Goal: Task Accomplishment & Management: Use online tool/utility

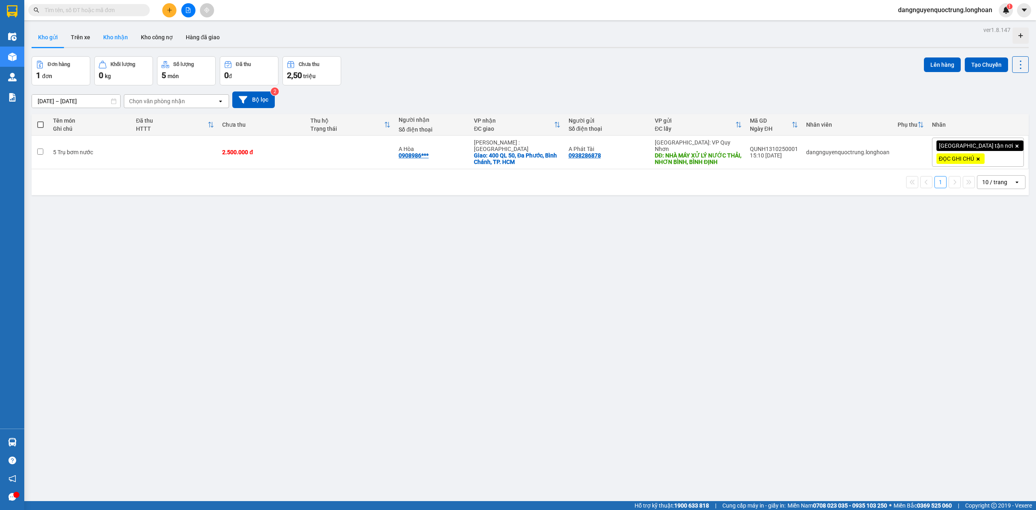
click at [99, 32] on button "Kho nhận" at bounding box center [116, 37] width 38 height 19
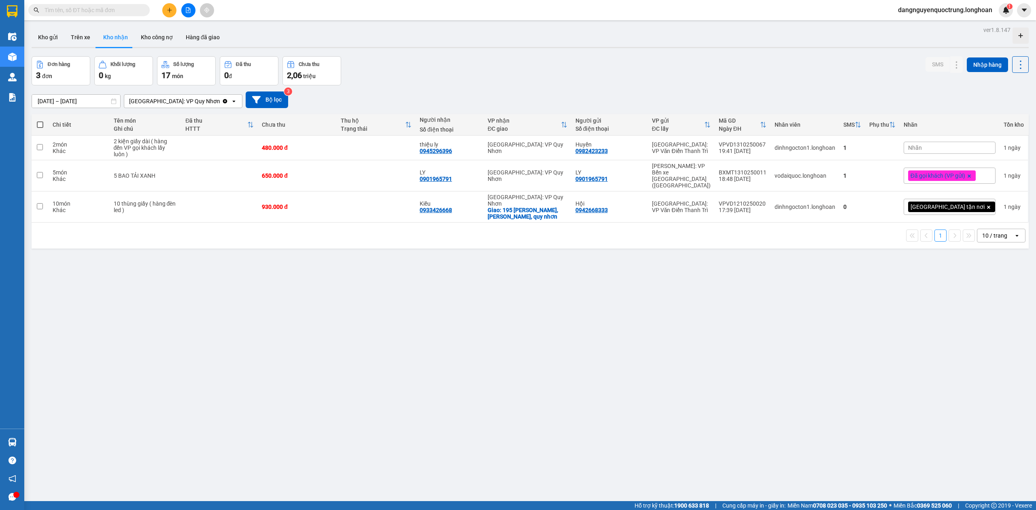
click at [332, 302] on div "ver 1.8.147 Kho gửi Trên xe Kho nhận Kho công nợ Hàng đã giao Đơn hàng 3 đơn Kh…" at bounding box center [530, 279] width 1004 height 510
drag, startPoint x: 434, startPoint y: 148, endPoint x: 473, endPoint y: 153, distance: 38.8
click at [473, 153] on td "thiệu ly 0945296396" at bounding box center [450, 148] width 68 height 25
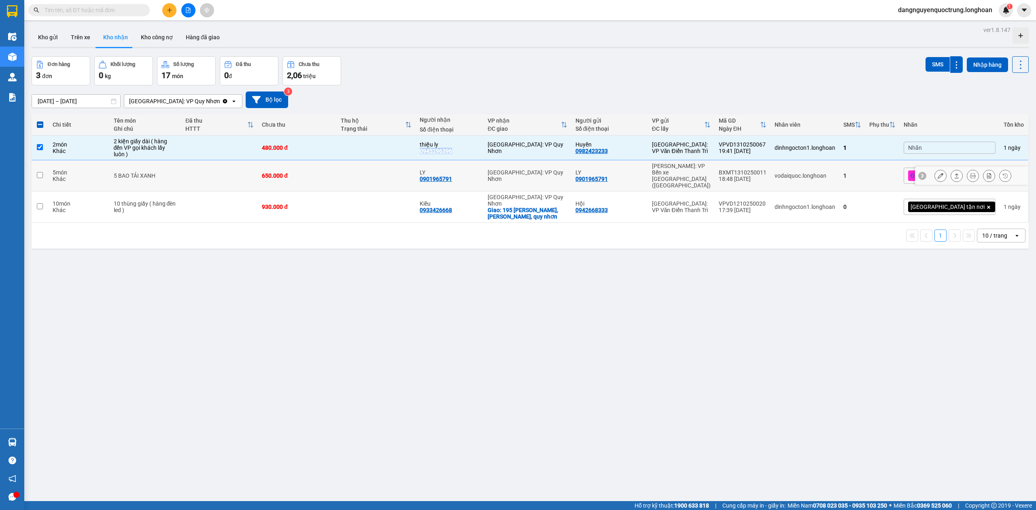
copy div "0945296396"
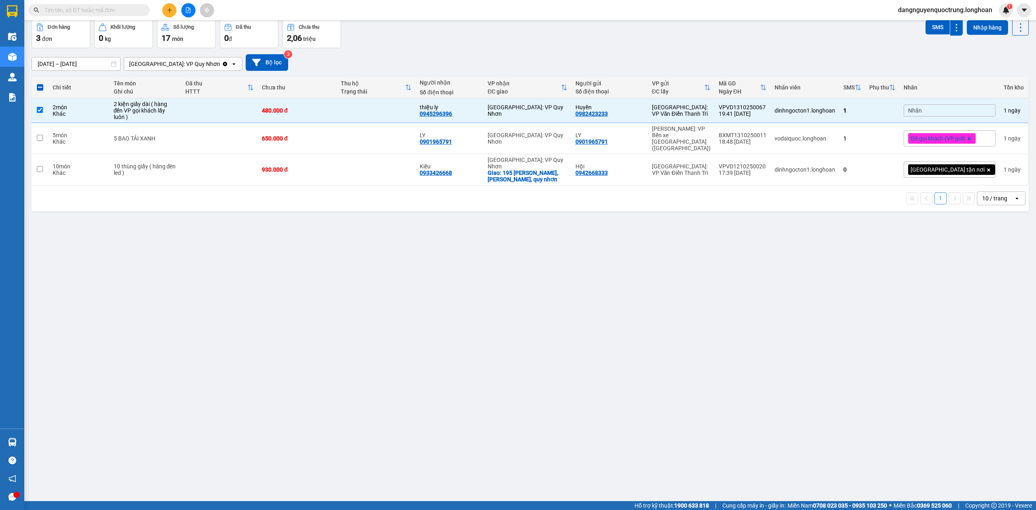
click at [367, 264] on div "ver 1.8.147 Kho gửi Trên xe Kho nhận Kho công nợ Hàng đã giao Đơn hàng 3 đơn Kh…" at bounding box center [530, 242] width 1004 height 510
click at [42, 103] on td at bounding box center [40, 110] width 17 height 25
checkbox input "false"
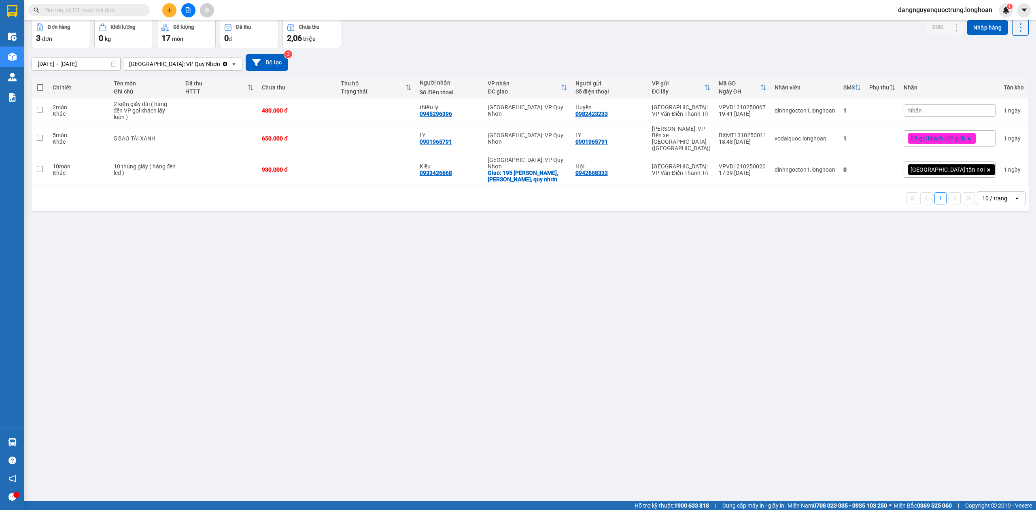
click at [328, 295] on div "ver 1.8.147 Kho gửi Trên xe Kho nhận Kho công nợ Hàng đã giao Đơn hàng 3 đơn Kh…" at bounding box center [530, 242] width 1004 height 510
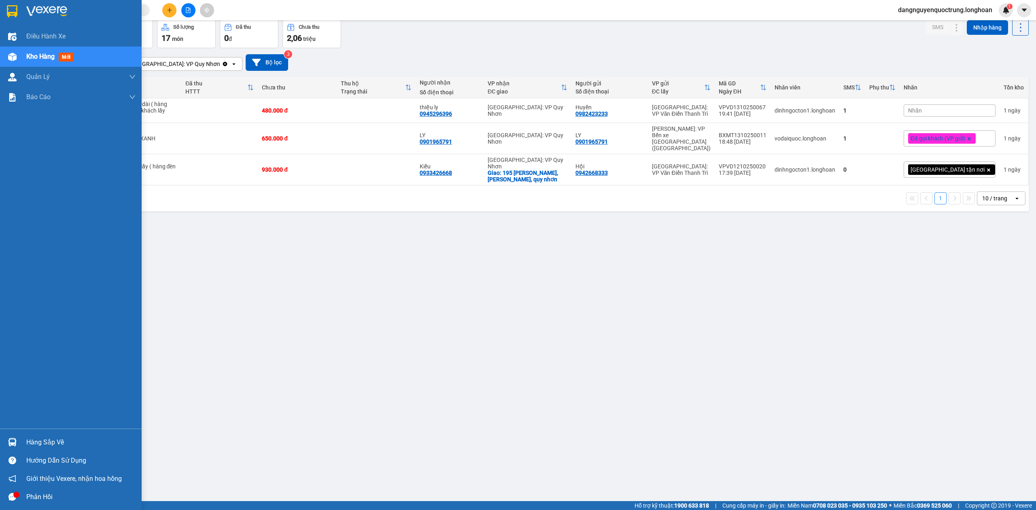
click at [11, 434] on div "Hàng sắp về" at bounding box center [71, 442] width 142 height 18
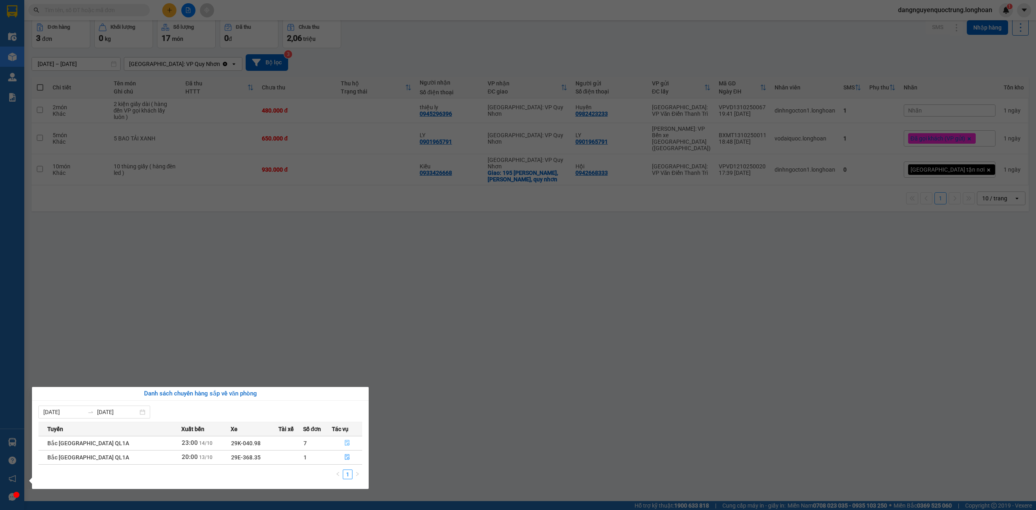
click at [346, 442] on icon "file-done" at bounding box center [347, 443] width 5 height 6
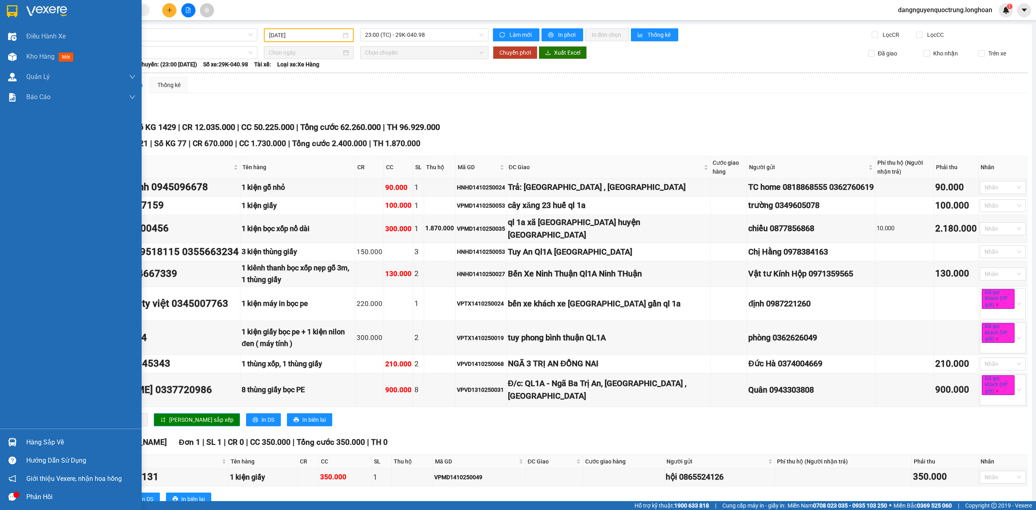
click at [20, 436] on div "Hàng sắp về" at bounding box center [71, 442] width 142 height 18
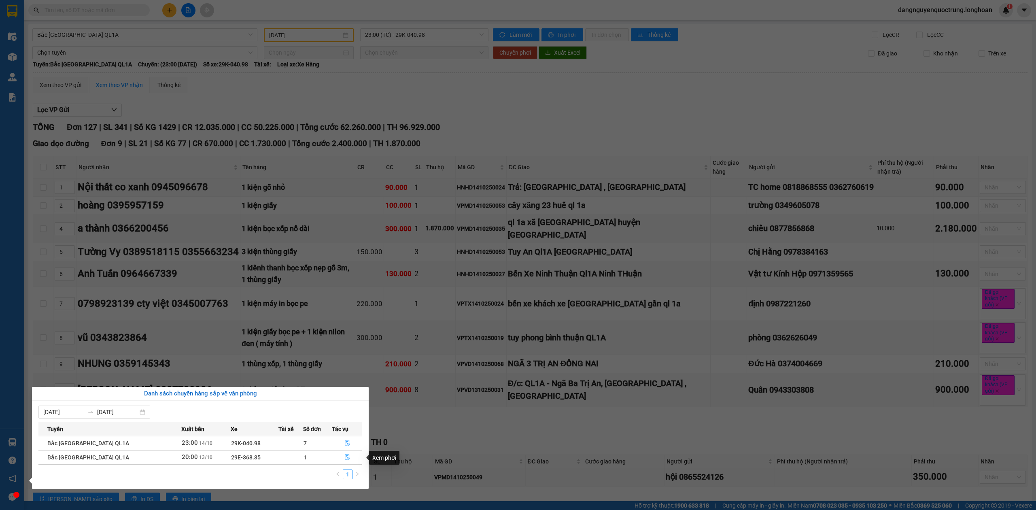
click at [347, 455] on icon "file-done" at bounding box center [347, 457] width 6 height 6
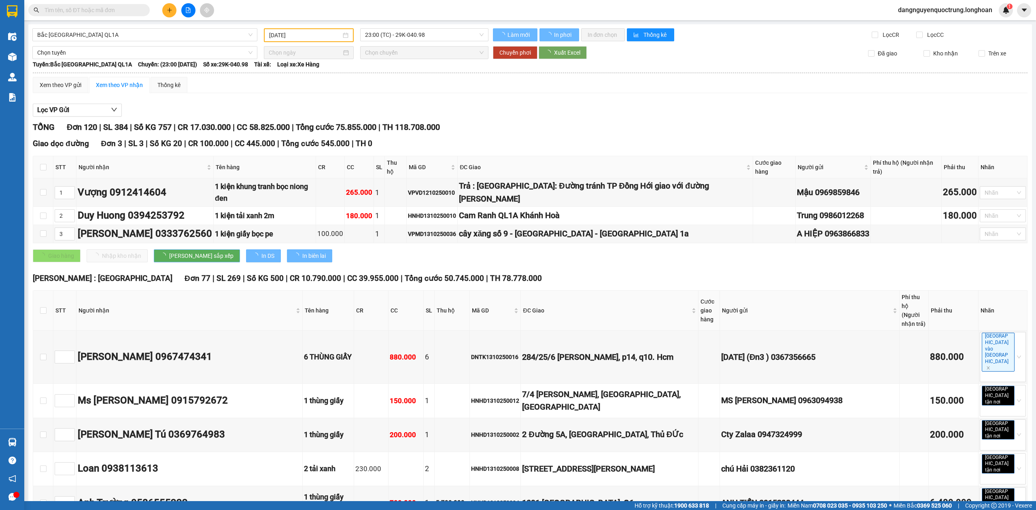
type input "[DATE]"
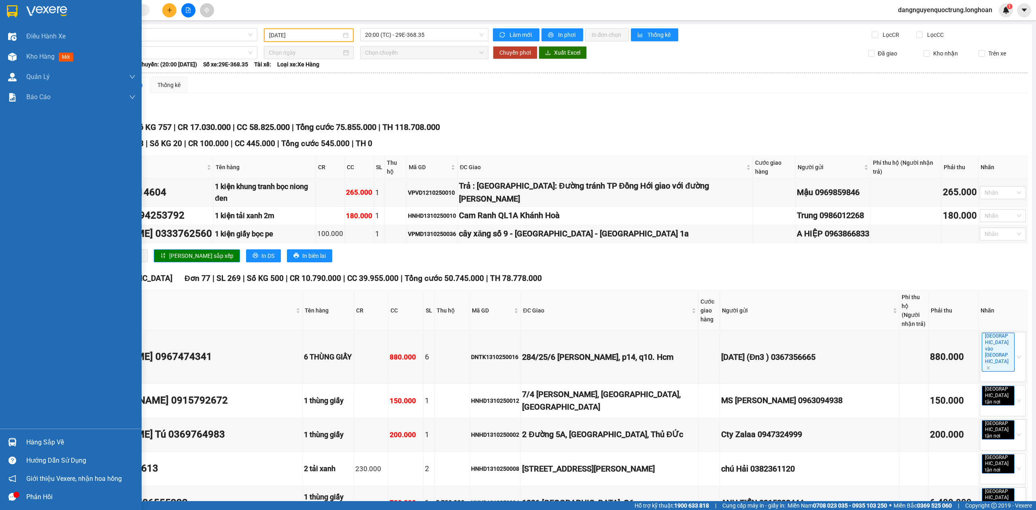
click at [13, 442] on img at bounding box center [12, 442] width 8 height 8
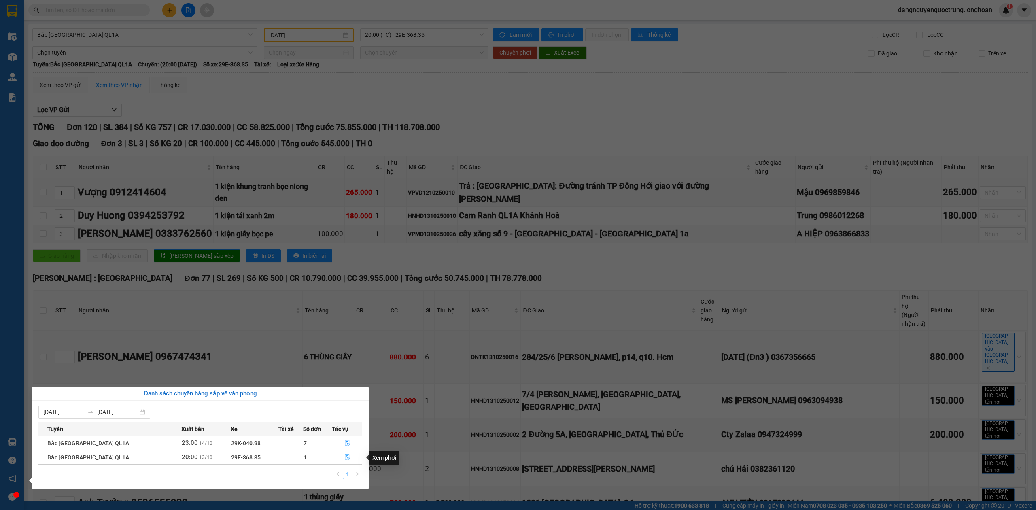
click at [345, 460] on icon "file-done" at bounding box center [347, 457] width 5 height 6
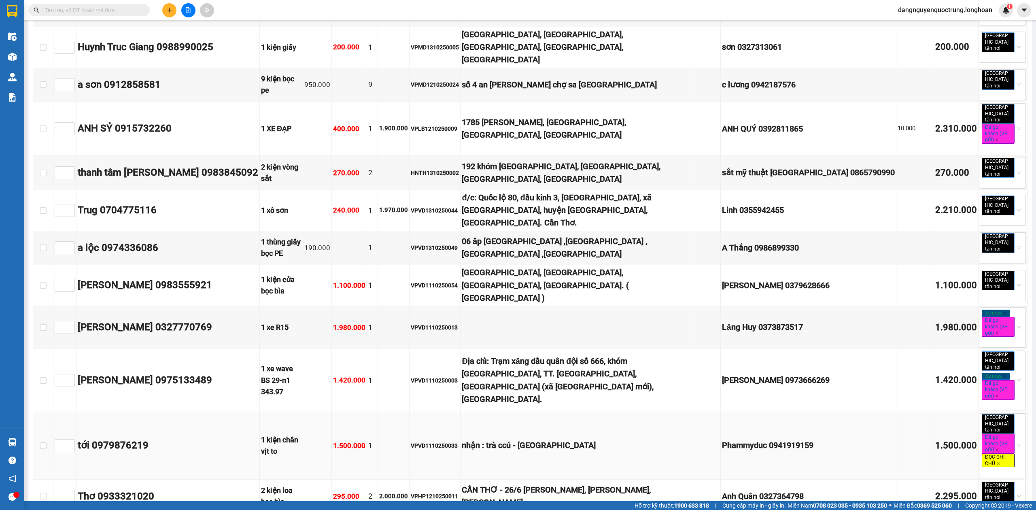
scroll to position [4790, 0]
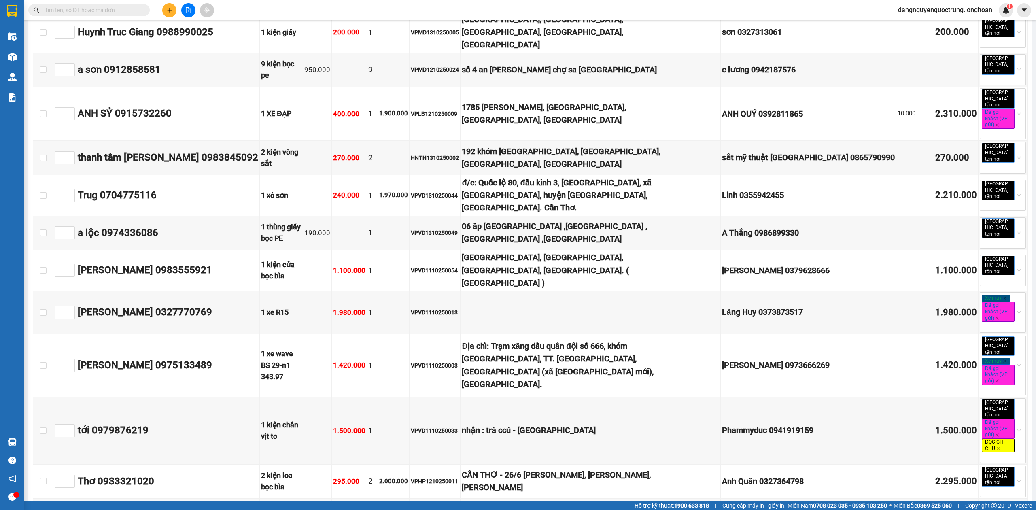
checkbox input "true"
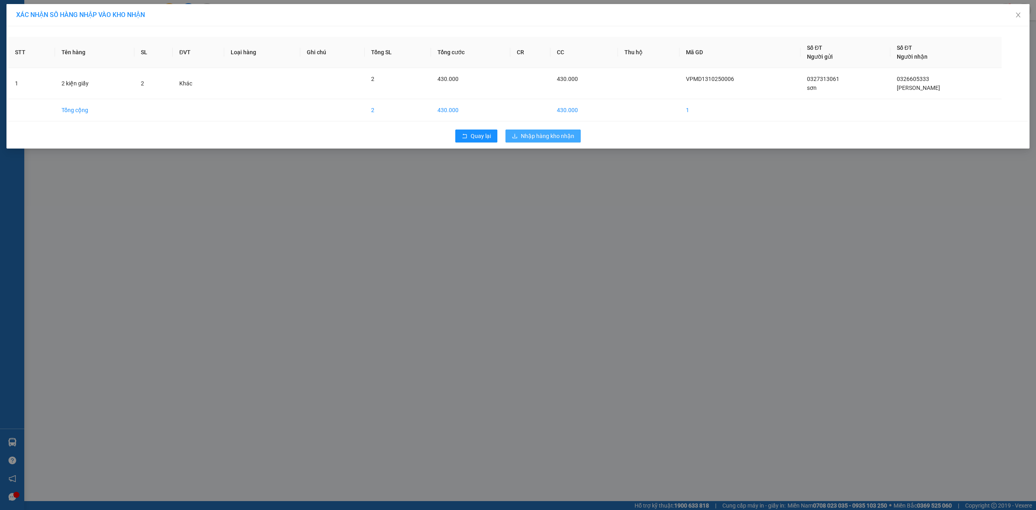
click at [550, 140] on span "Nhập hàng kho nhận" at bounding box center [547, 136] width 53 height 9
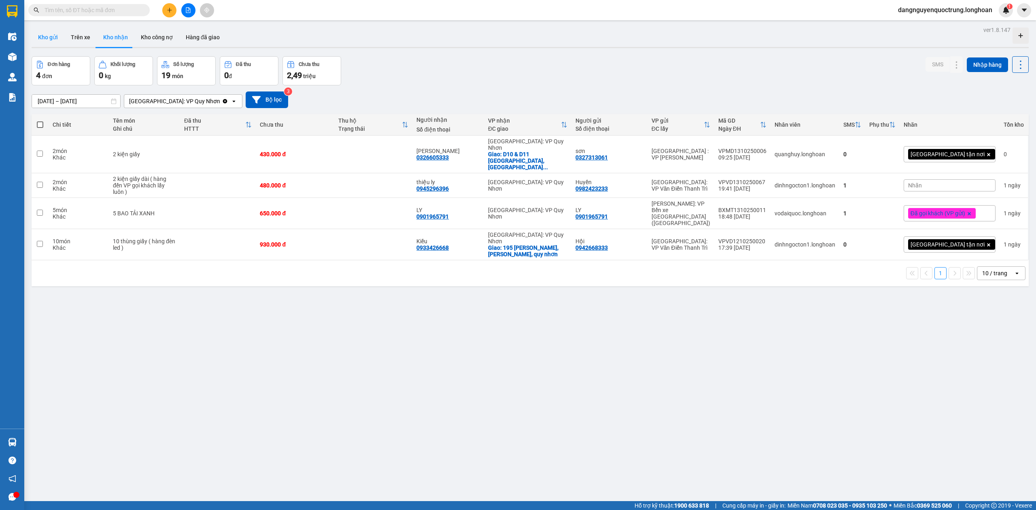
click at [54, 46] on button "Kho gửi" at bounding box center [48, 37] width 33 height 19
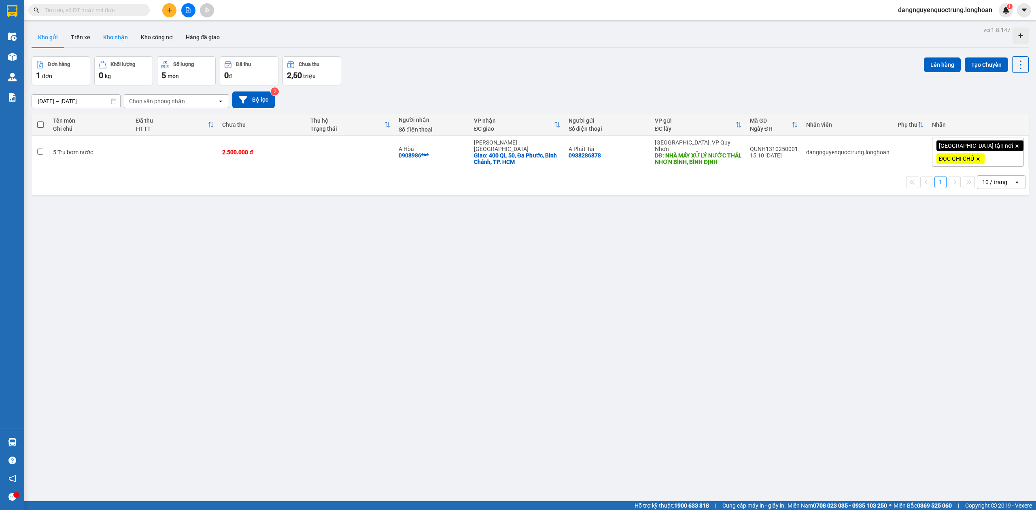
click at [120, 43] on button "Kho nhận" at bounding box center [116, 37] width 38 height 19
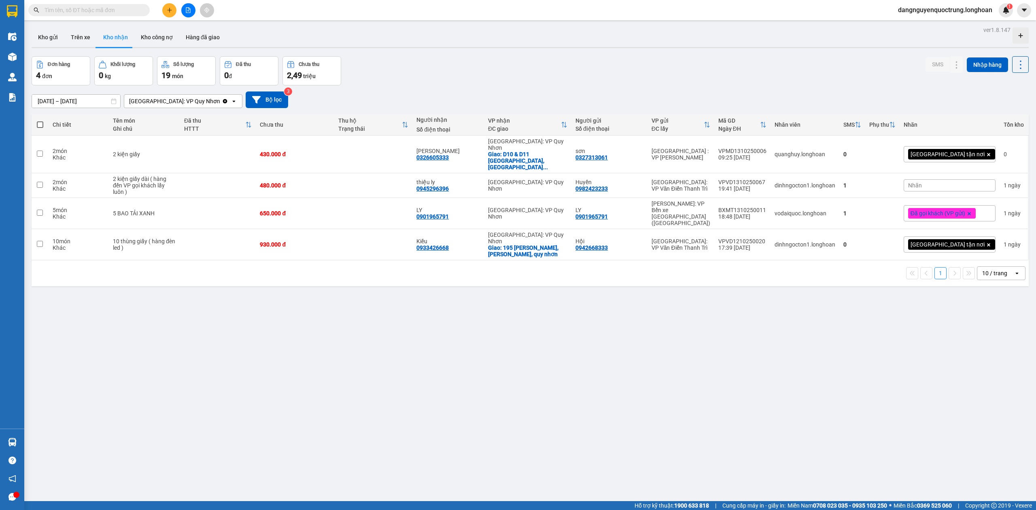
click at [627, 350] on div "ver 1.8.147 Kho gửi Trên xe Kho nhận Kho công nợ Hàng đã giao Đơn hàng 4 đơn Kh…" at bounding box center [530, 279] width 1004 height 510
click at [970, 151] on icon at bounding box center [973, 154] width 6 height 6
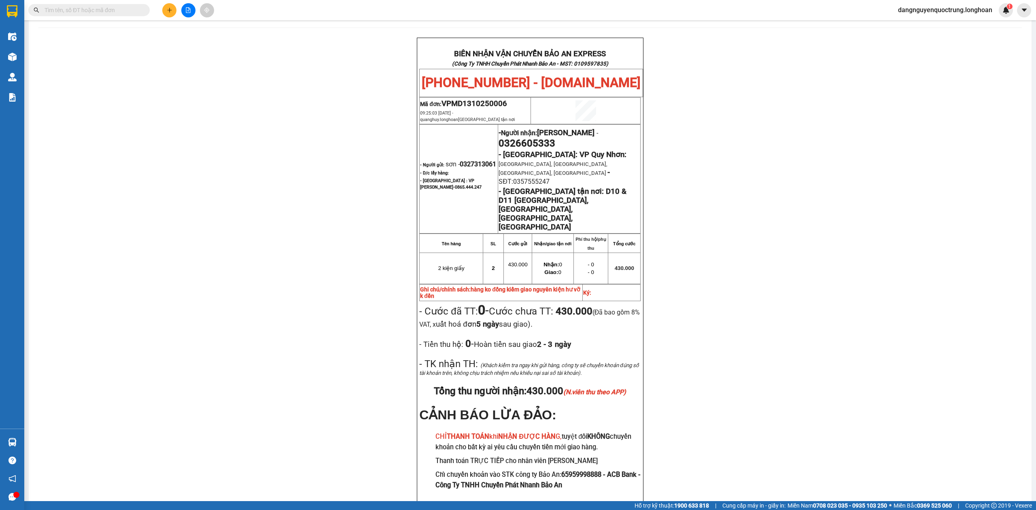
scroll to position [33, 0]
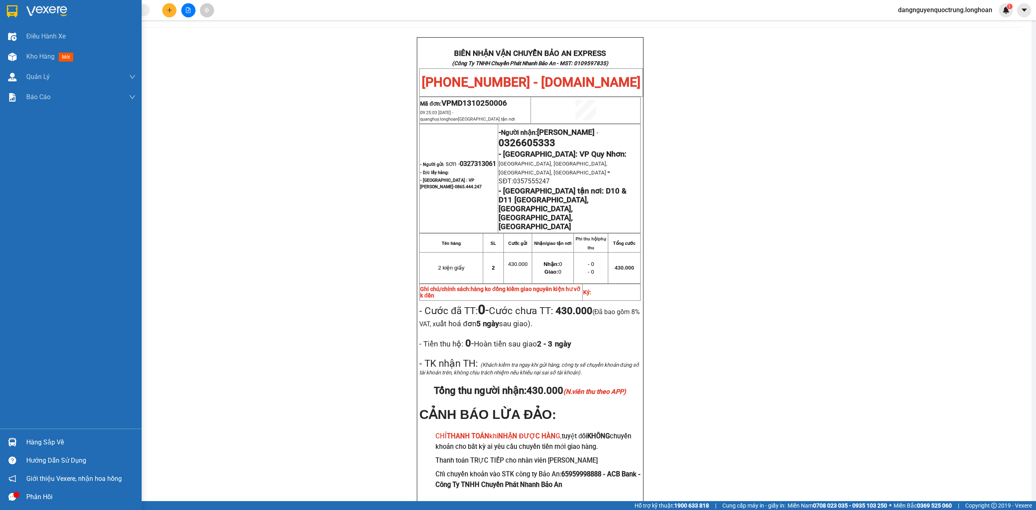
click at [13, 438] on img at bounding box center [12, 442] width 8 height 8
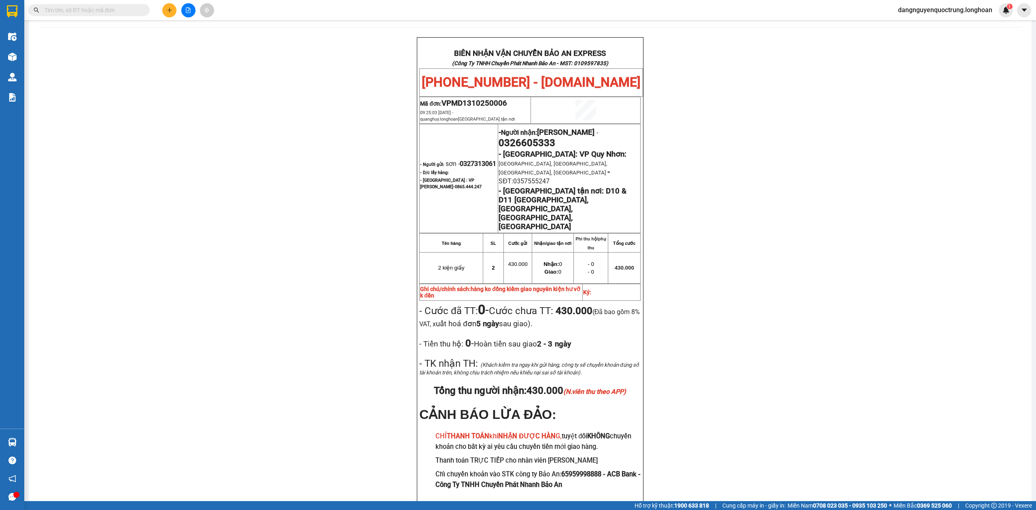
click at [306, 288] on section "Kết quả tìm kiếm ( 0 ) Bộ lọc No Data dangnguyenquoctrung.longhoan 1 Điều hành …" at bounding box center [518, 255] width 1036 height 510
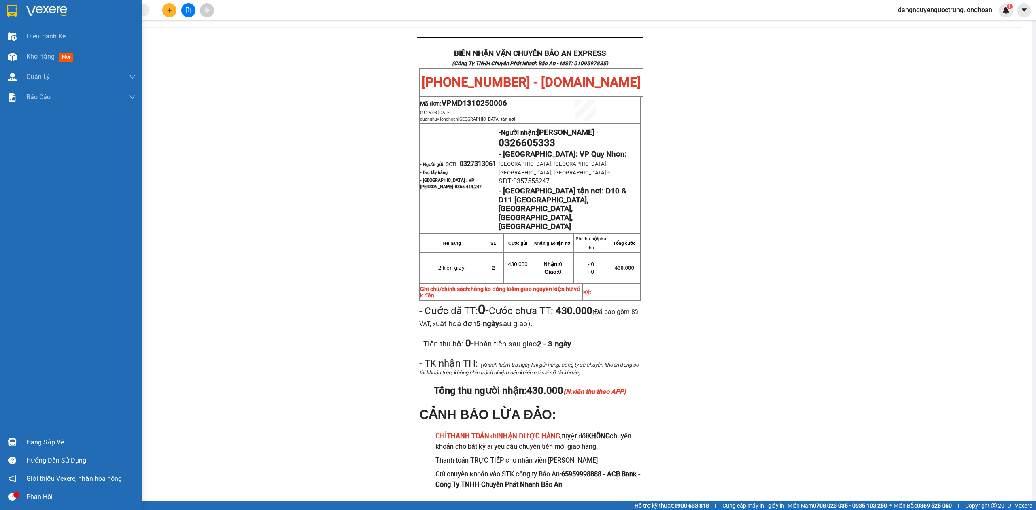
click at [0, 10] on div at bounding box center [71, 13] width 142 height 26
